Goal: Check status: Check status

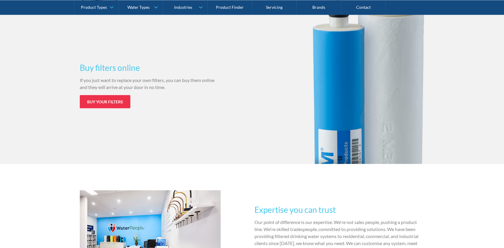
scroll to position [859, 0]
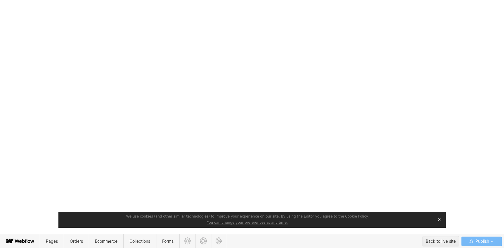
click at [438, 222] on button "✕" at bounding box center [439, 219] width 8 height 9
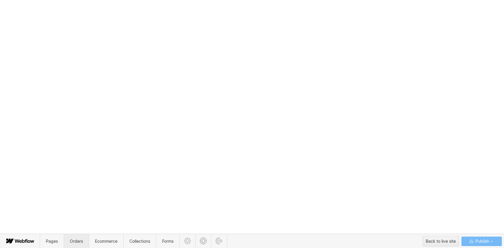
click at [76, 239] on span "Orders" at bounding box center [76, 240] width 13 height 5
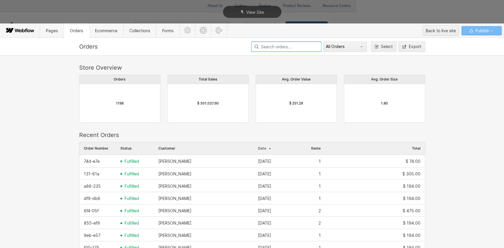
scroll to position [133, 0]
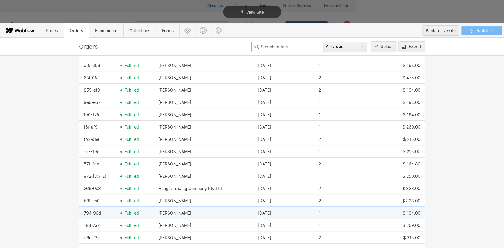
click at [130, 214] on span "fulfilled" at bounding box center [132, 212] width 15 height 5
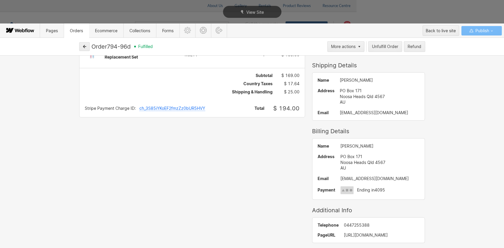
scroll to position [0, 0]
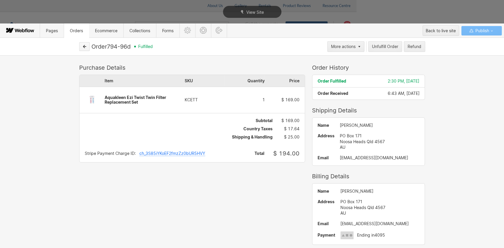
click at [79, 46] on button "button" at bounding box center [84, 46] width 11 height 9
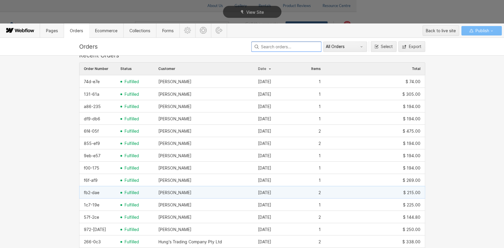
scroll to position [133, 0]
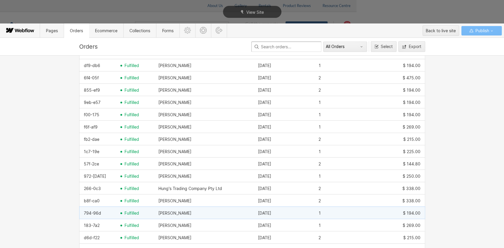
drag, startPoint x: 189, startPoint y: 210, endPoint x: 157, endPoint y: 211, distance: 31.6
click at [157, 211] on div "[PERSON_NAME]" at bounding box center [204, 212] width 100 height 9
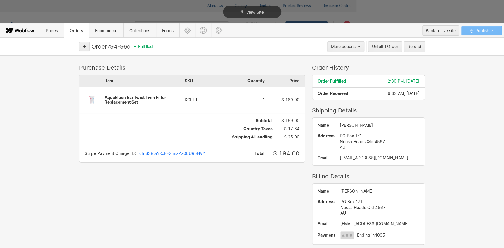
drag, startPoint x: 133, startPoint y: 47, endPoint x: 108, endPoint y: 46, distance: 25.4
click at [108, 46] on div "Order 794-96d fulfilled" at bounding box center [208, 46] width 234 height 7
